Goal: Use online tool/utility: Utilize a website feature to perform a specific function

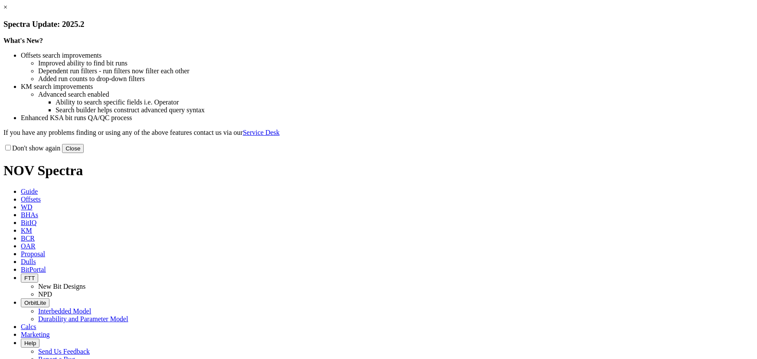
click at [7, 11] on link "×" at bounding box center [5, 6] width 4 height 7
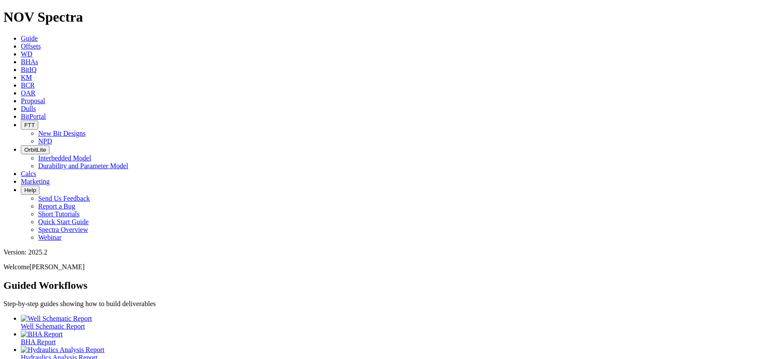
click at [36, 170] on link "Calcs" at bounding box center [29, 173] width 16 height 7
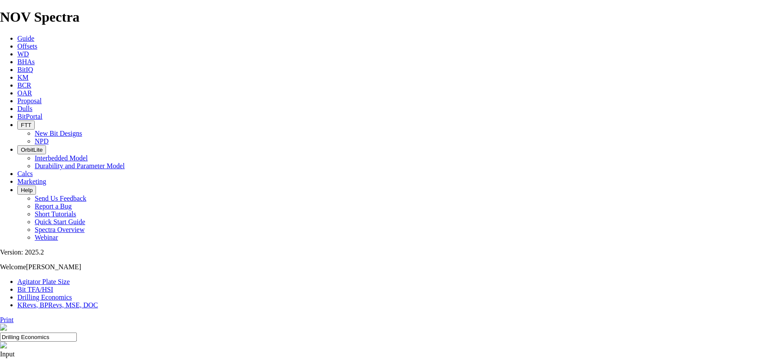
click at [53, 286] on link "Bit TFA/HSI" at bounding box center [35, 289] width 36 height 7
type input "16"
type input "11"
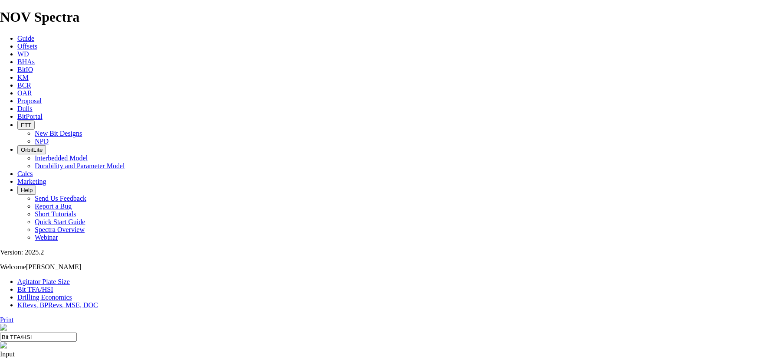
type input "10"
drag, startPoint x: 299, startPoint y: 149, endPoint x: 314, endPoint y: 149, distance: 15.2
type input "9"
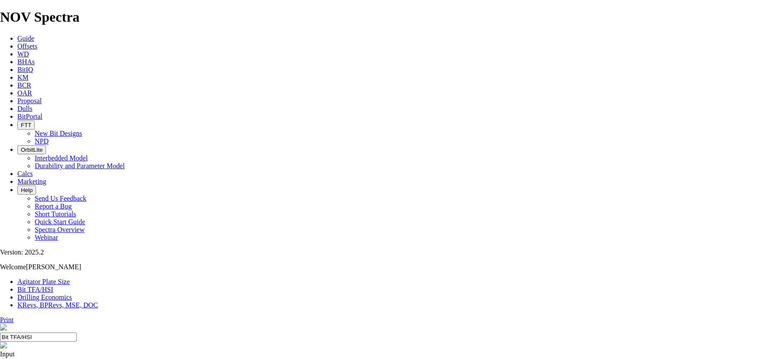
select select "number:16"
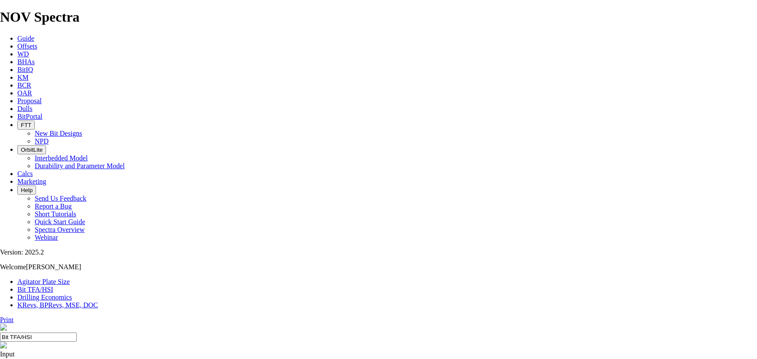
select select "number:16"
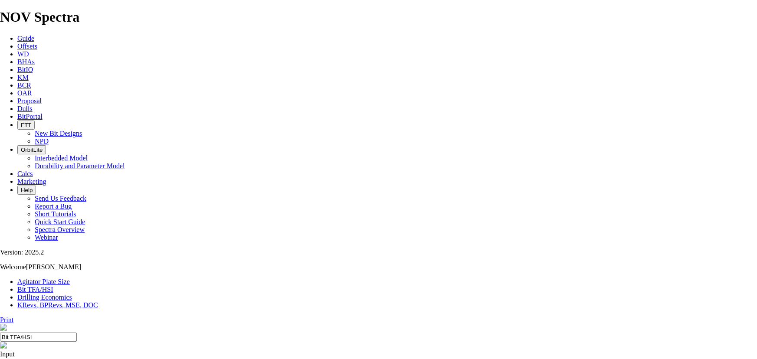
select select "number:16"
drag, startPoint x: 482, startPoint y: 121, endPoint x: 499, endPoint y: 122, distance: 16.9
